Goal: Task Accomplishment & Management: Complete application form

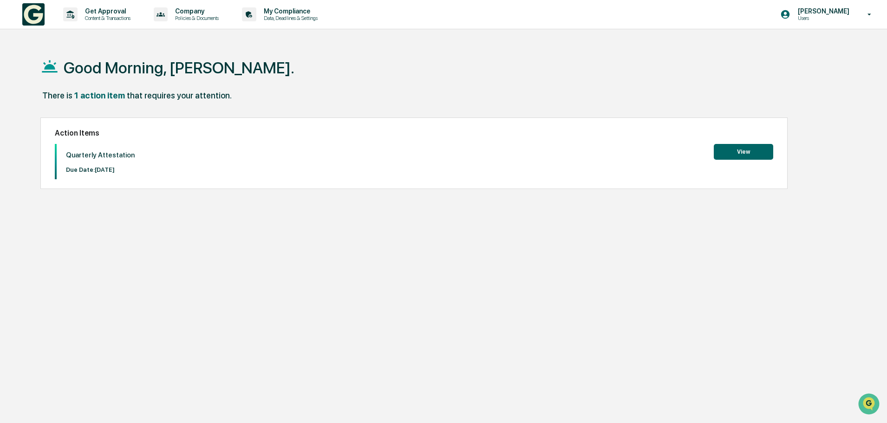
click at [755, 150] on button "View" at bounding box center [743, 152] width 59 height 16
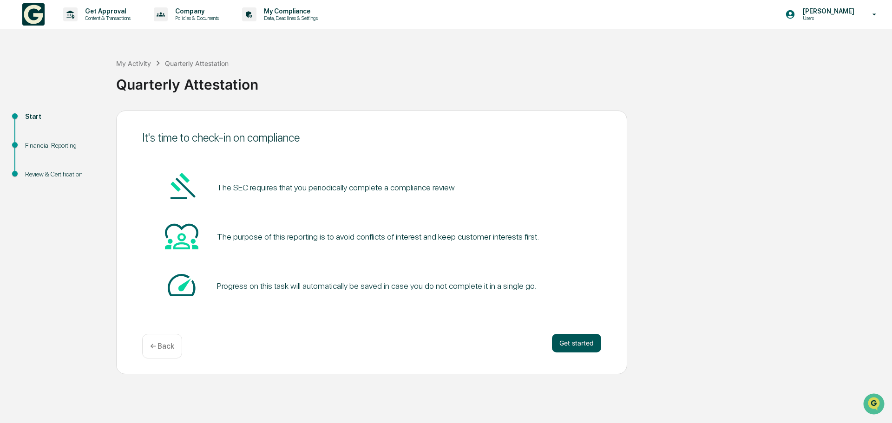
click at [569, 341] on button "Get started" at bounding box center [576, 343] width 49 height 19
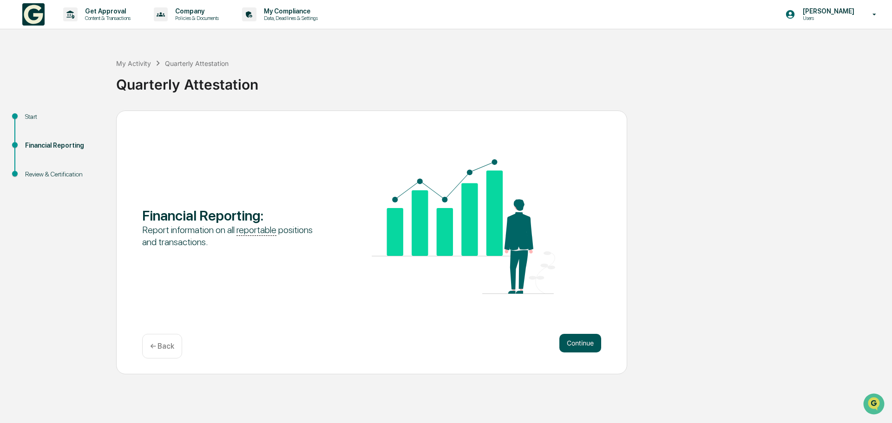
click at [576, 345] on button "Continue" at bounding box center [580, 343] width 42 height 19
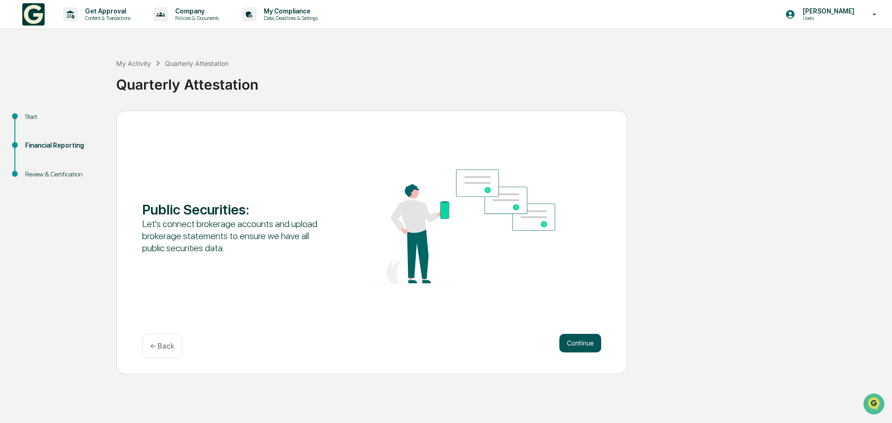
click at [578, 345] on button "Continue" at bounding box center [580, 343] width 42 height 19
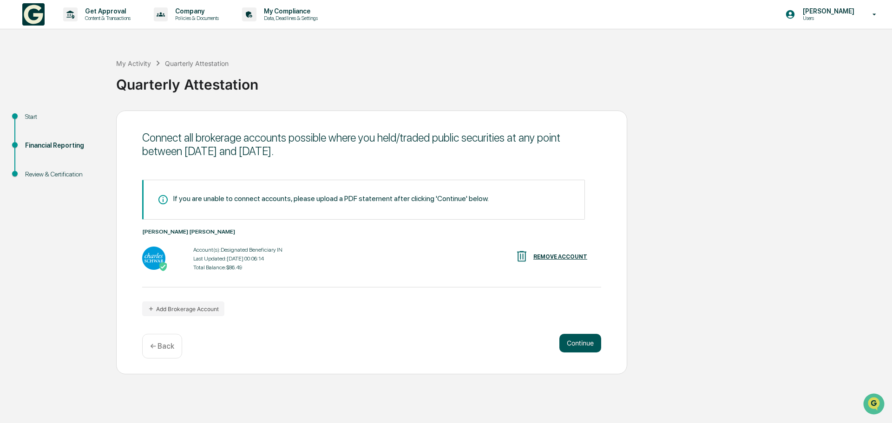
click at [561, 342] on button "Continue" at bounding box center [580, 343] width 42 height 19
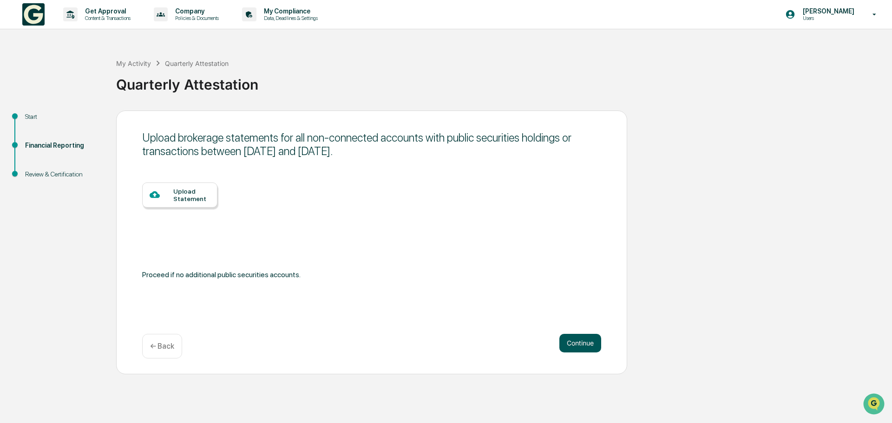
click at [570, 343] on button "Continue" at bounding box center [580, 343] width 42 height 19
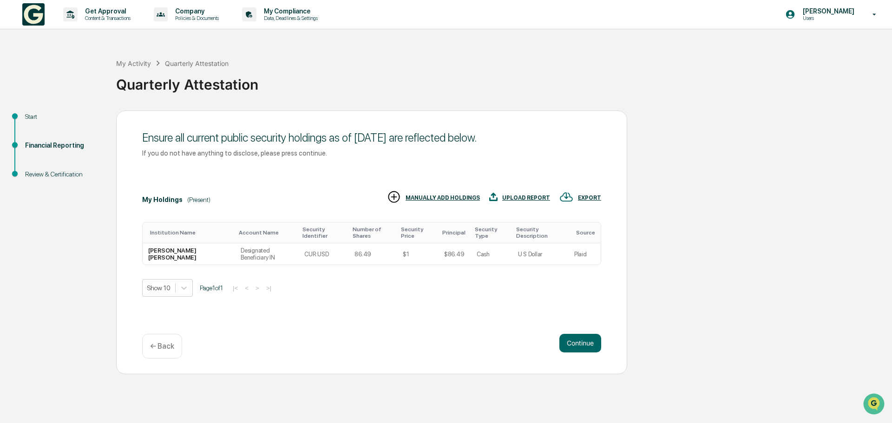
click at [570, 343] on button "Continue" at bounding box center [580, 343] width 42 height 19
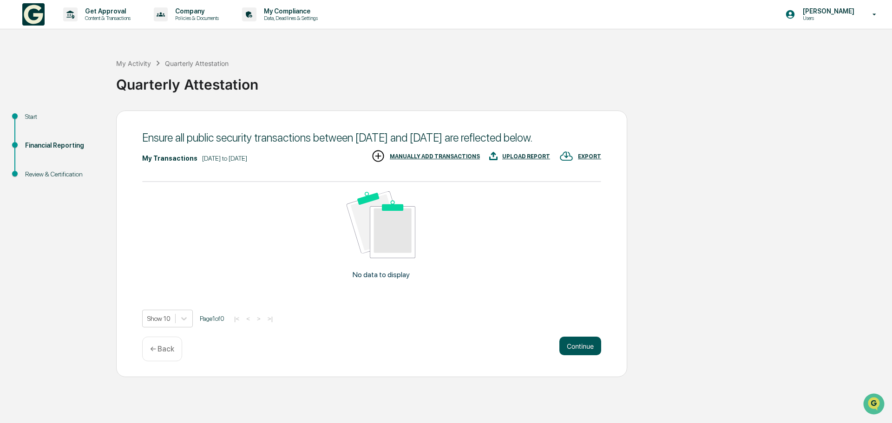
click at [569, 355] on button "Continue" at bounding box center [580, 346] width 42 height 19
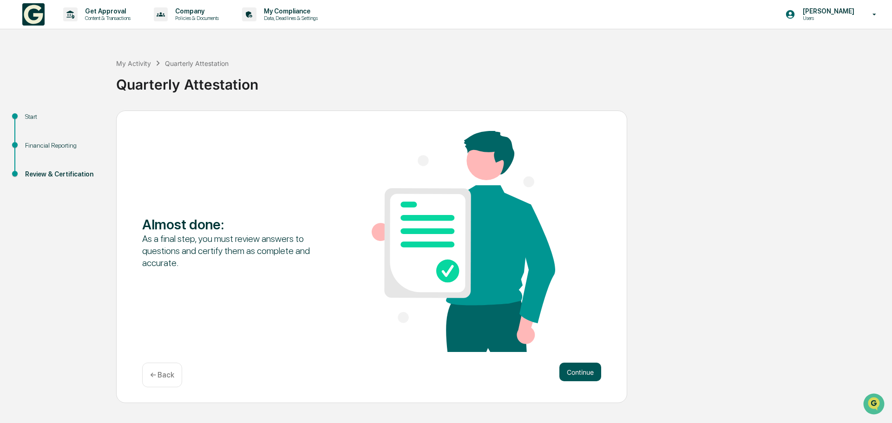
click at [584, 373] on button "Continue" at bounding box center [580, 372] width 42 height 19
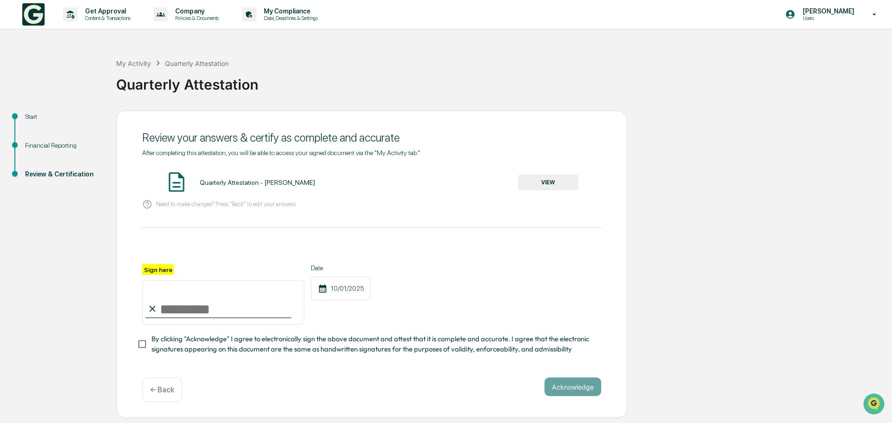
click at [199, 306] on input "Sign here" at bounding box center [223, 302] width 162 height 45
type input "**********"
click at [562, 389] on button "Acknowledge" at bounding box center [572, 387] width 57 height 19
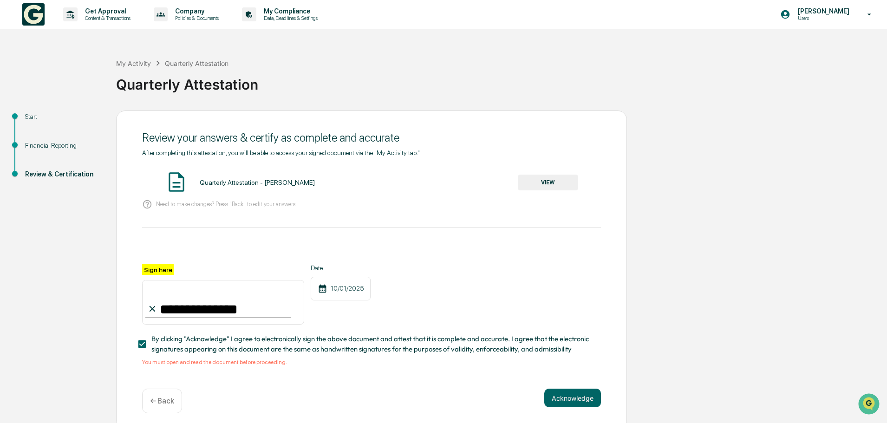
click at [554, 183] on button "VIEW" at bounding box center [548, 183] width 60 height 16
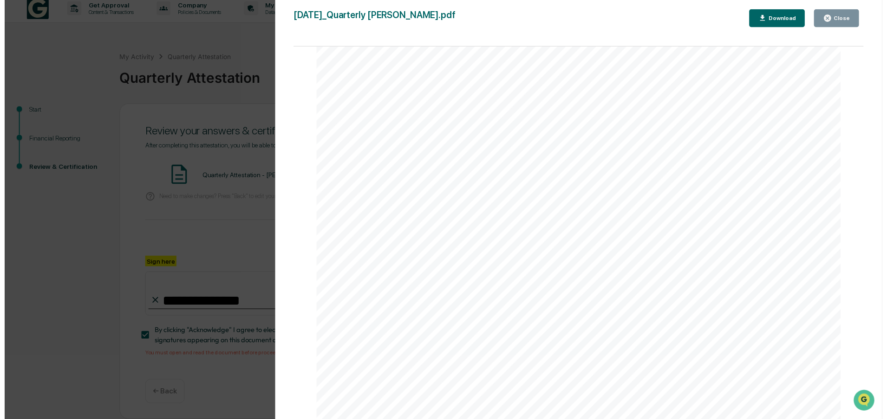
scroll to position [144, 0]
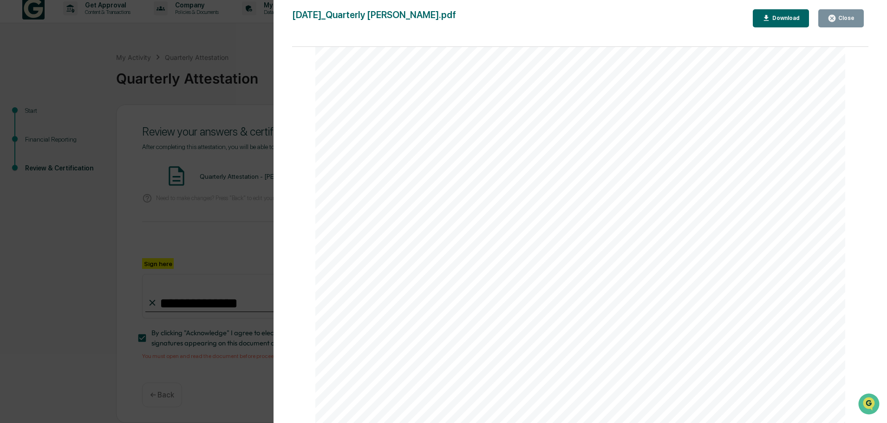
click at [841, 19] on div "Close" at bounding box center [846, 18] width 18 height 7
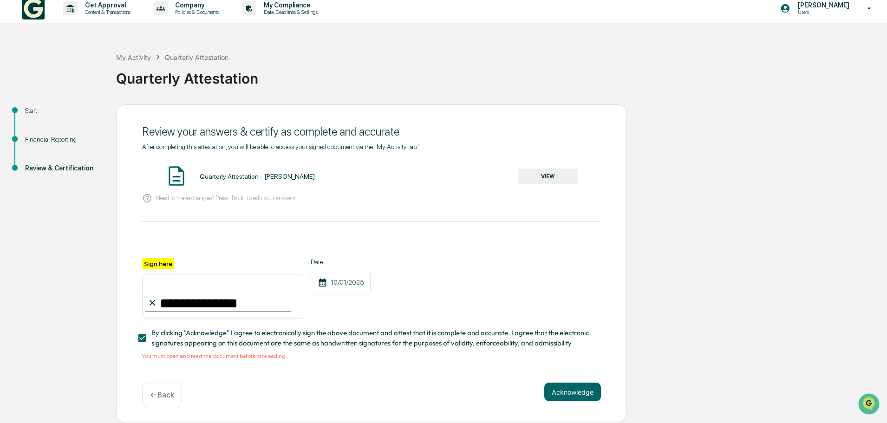
click at [222, 361] on div "**********" at bounding box center [371, 258] width 459 height 231
click at [577, 394] on button "Acknowledge" at bounding box center [572, 392] width 57 height 19
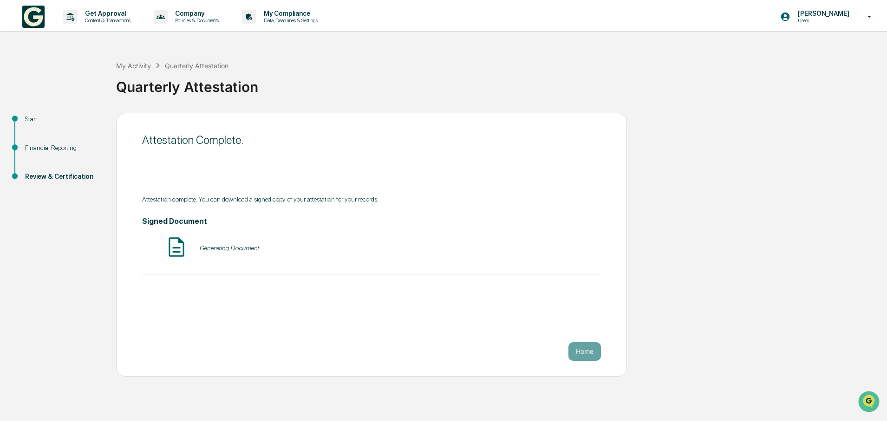
scroll to position [0, 0]
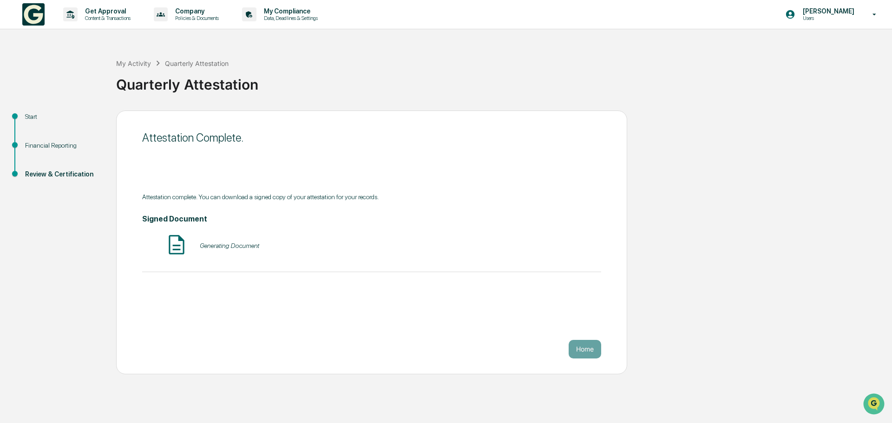
click at [578, 359] on div "Attestation Complete. Attestation complete. You can download a signed copy of y…" at bounding box center [371, 243] width 511 height 264
click at [584, 344] on button "Home" at bounding box center [585, 349] width 33 height 19
